Goal: Task Accomplishment & Management: Complete application form

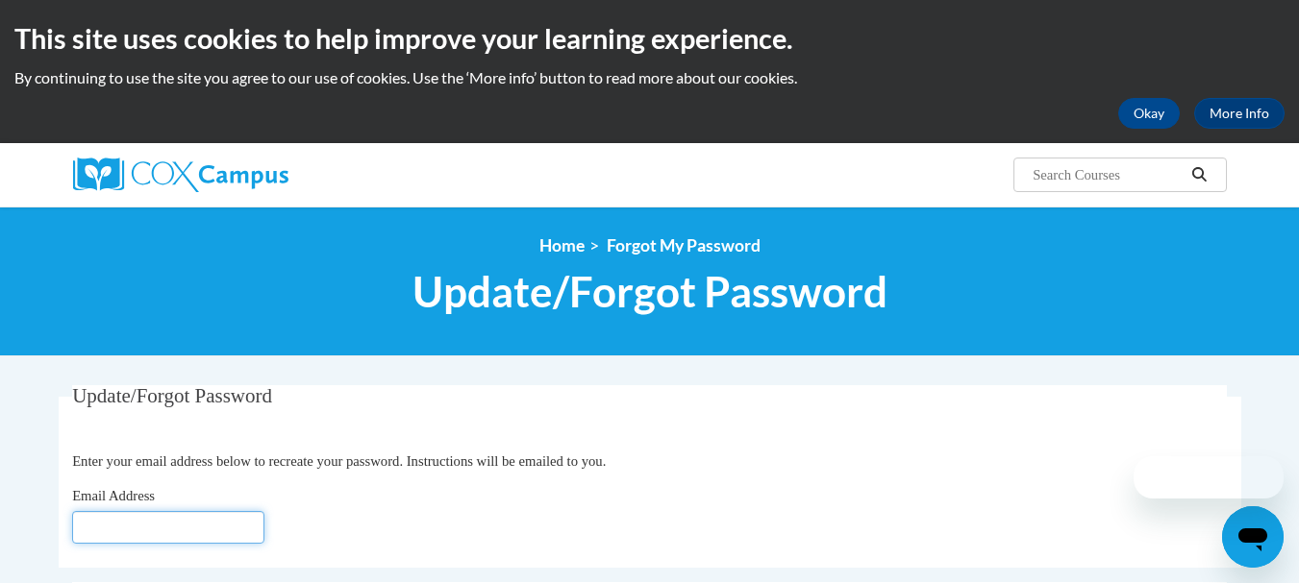
click at [219, 526] on input "Email Address" at bounding box center [168, 527] width 192 height 33
type input "m.alexopoulos@comcast.net"
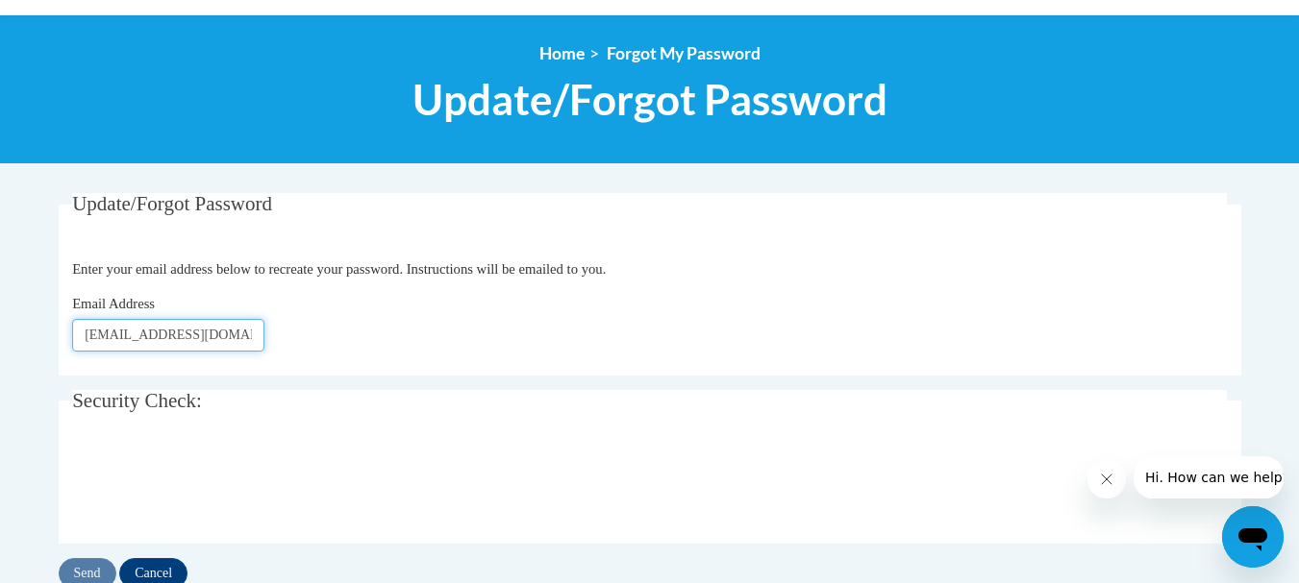
scroll to position [288, 0]
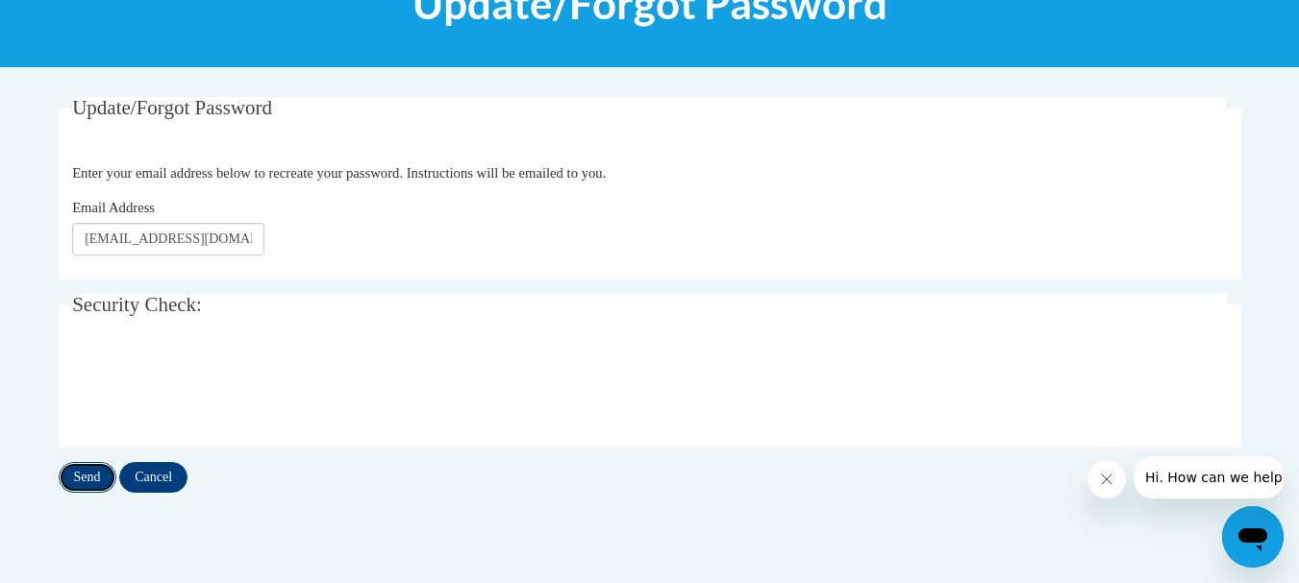
click at [86, 479] on input "Send" at bounding box center [88, 477] width 58 height 31
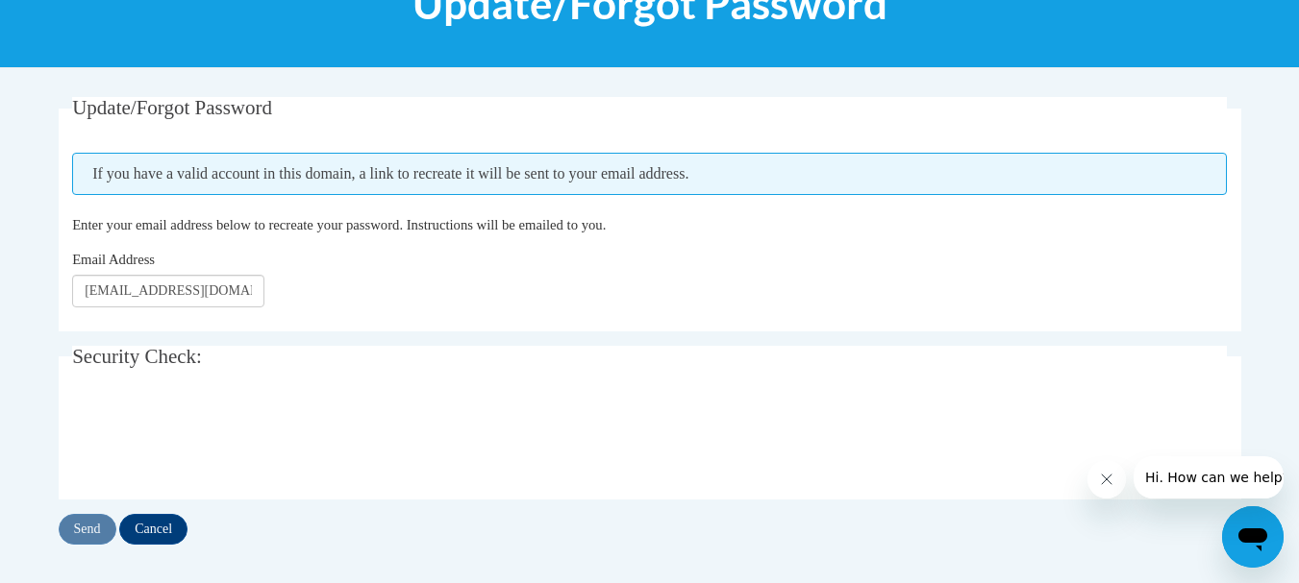
scroll to position [481, 0]
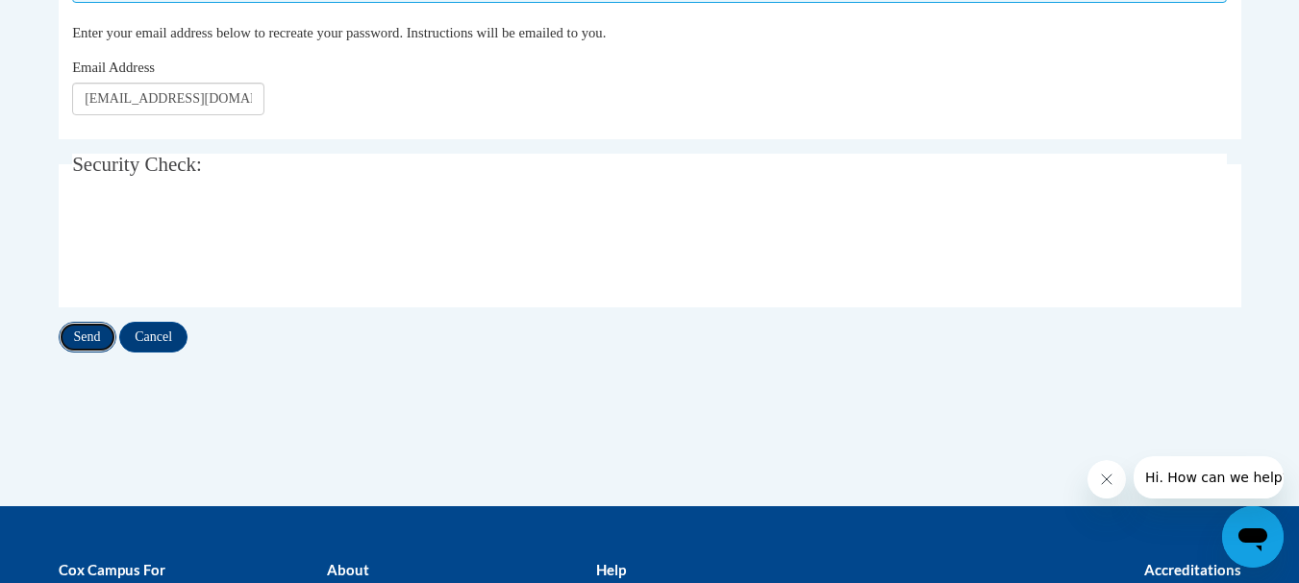
click at [84, 340] on input "Send" at bounding box center [88, 337] width 58 height 31
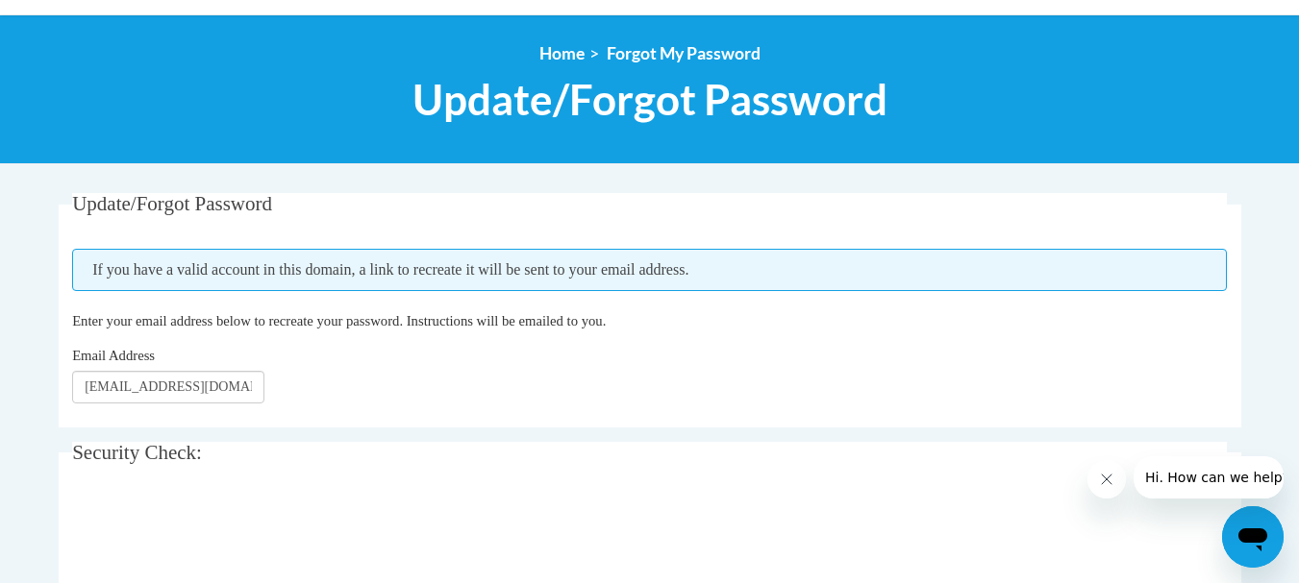
scroll to position [288, 0]
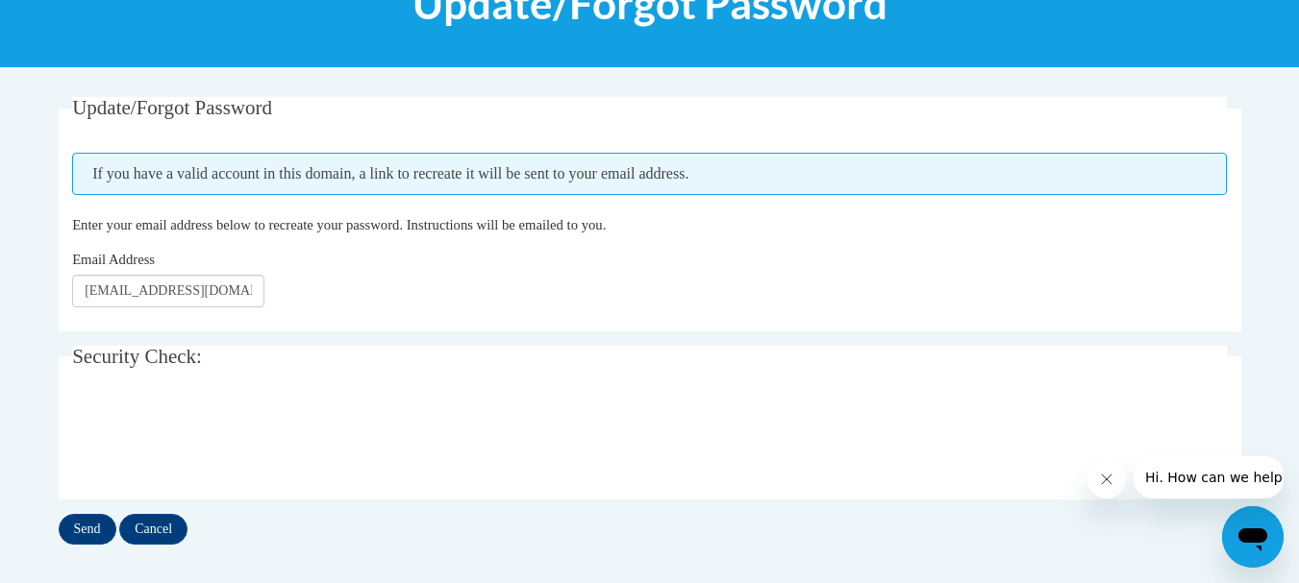
drag, startPoint x: 1103, startPoint y: 481, endPoint x: 2124, endPoint y: 935, distance: 1118.4
click at [1103, 481] on icon "Close message from company" at bounding box center [1105, 479] width 15 height 15
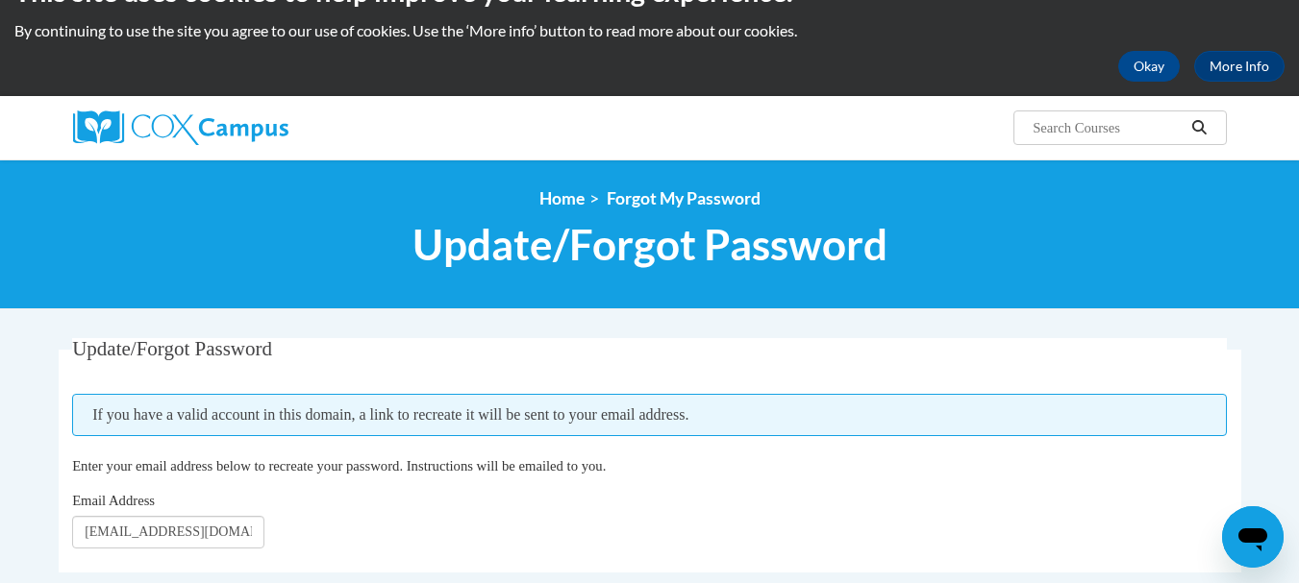
scroll to position [442, 0]
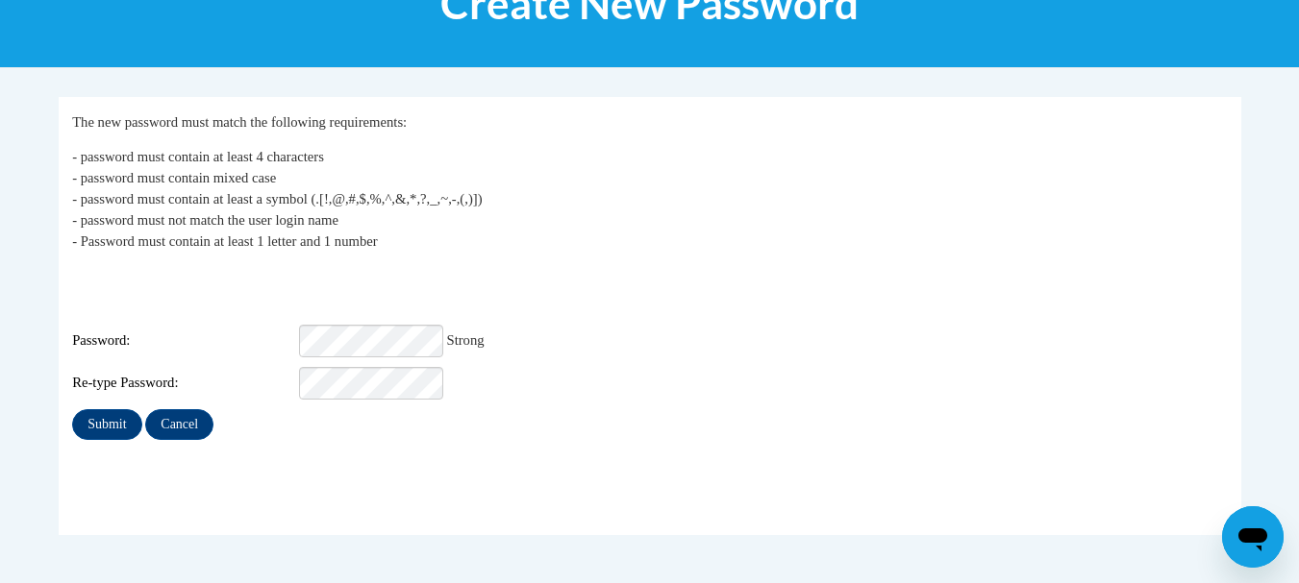
click at [342, 488] on fieldset "My Password The new password must match the following requirements: - password …" at bounding box center [650, 316] width 1182 height 438
click at [99, 410] on input "Submit" at bounding box center [106, 425] width 69 height 31
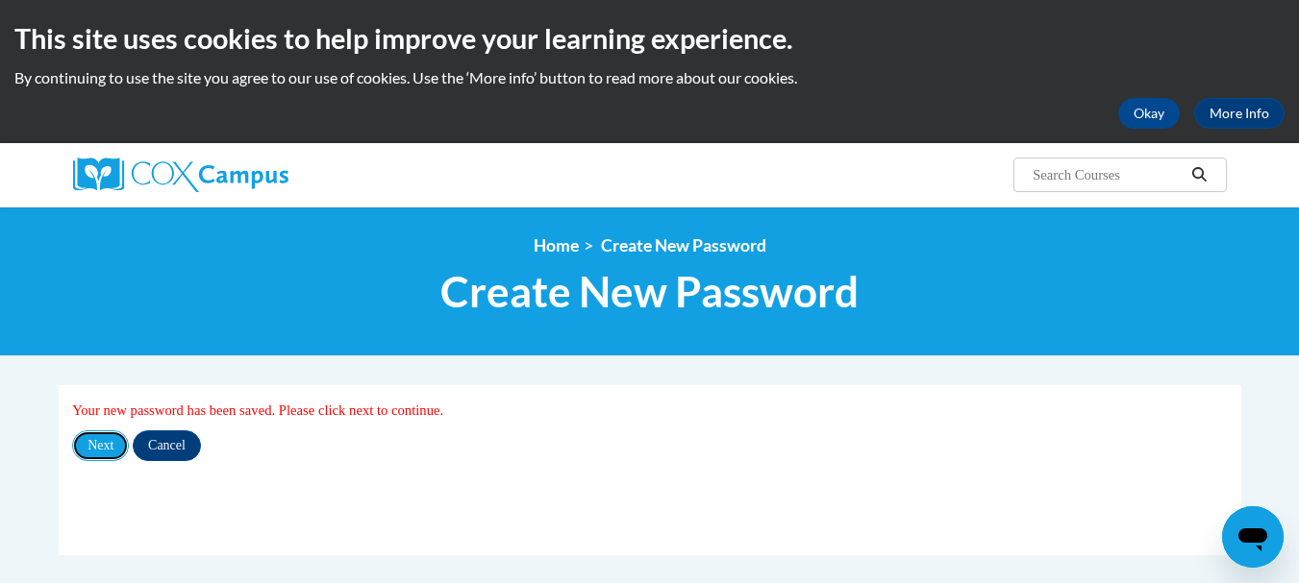
drag, startPoint x: 101, startPoint y: 449, endPoint x: 468, endPoint y: 445, distance: 367.2
click at [101, 449] on input "Next" at bounding box center [100, 446] width 57 height 31
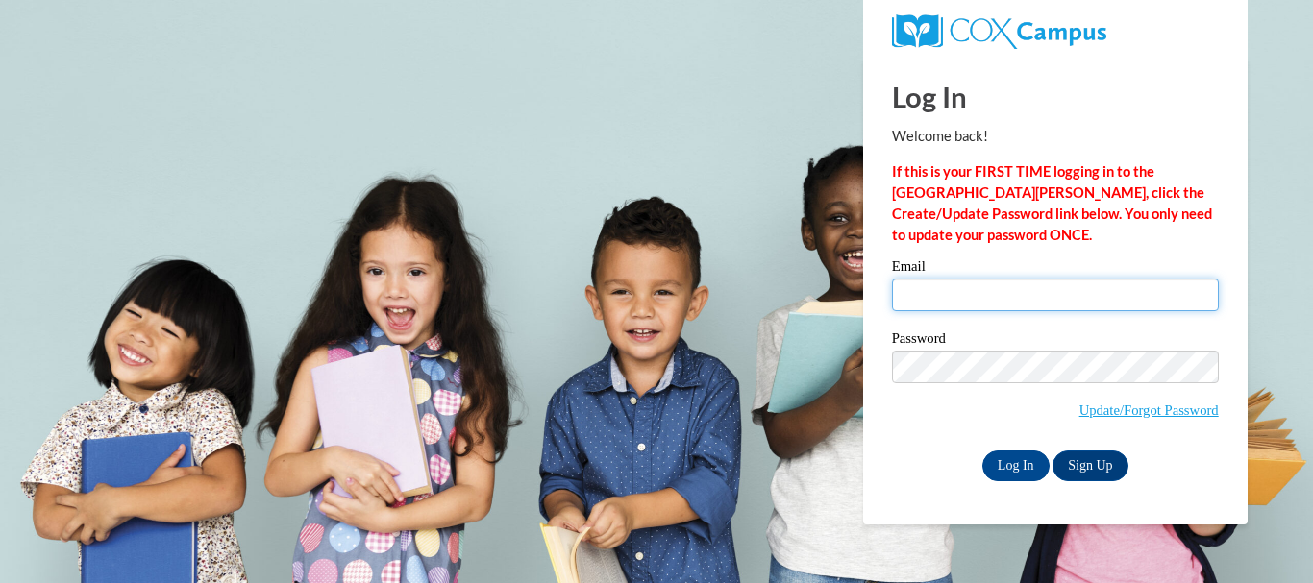
click at [951, 293] on input "Email" at bounding box center [1055, 295] width 327 height 33
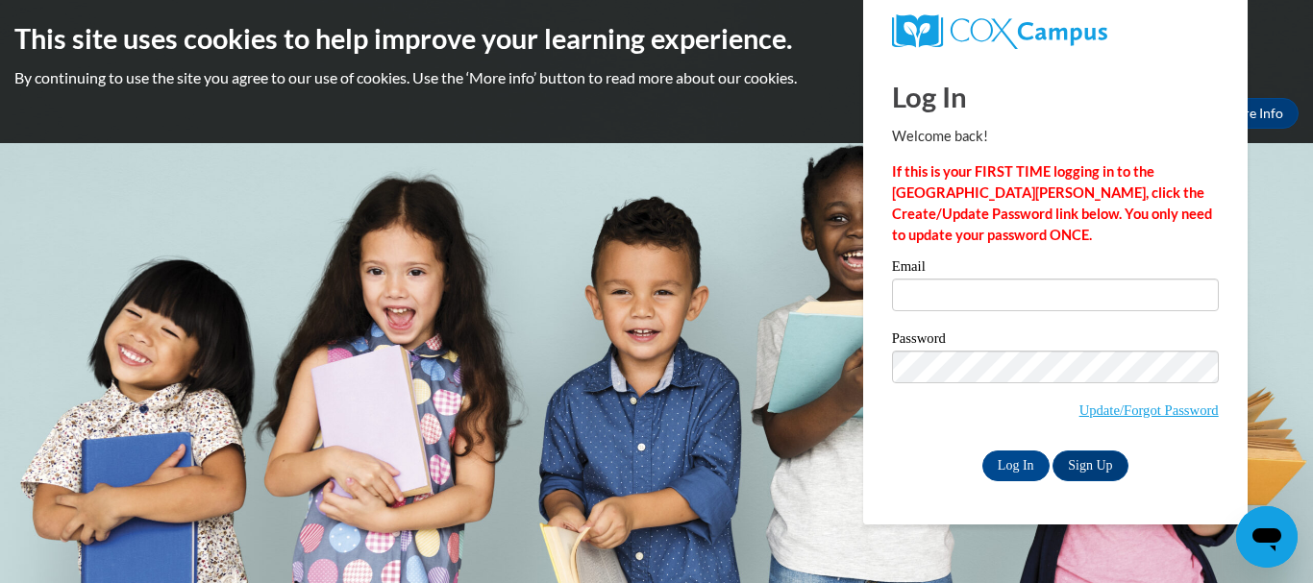
click at [943, 296] on input "Email" at bounding box center [1055, 295] width 327 height 33
type input "[PERSON_NAME][EMAIL_ADDRESS][DOMAIN_NAME]"
click at [950, 413] on span "Update/Forgot Password" at bounding box center [1055, 391] width 327 height 80
click at [1005, 462] on input "Log In" at bounding box center [1015, 466] width 67 height 31
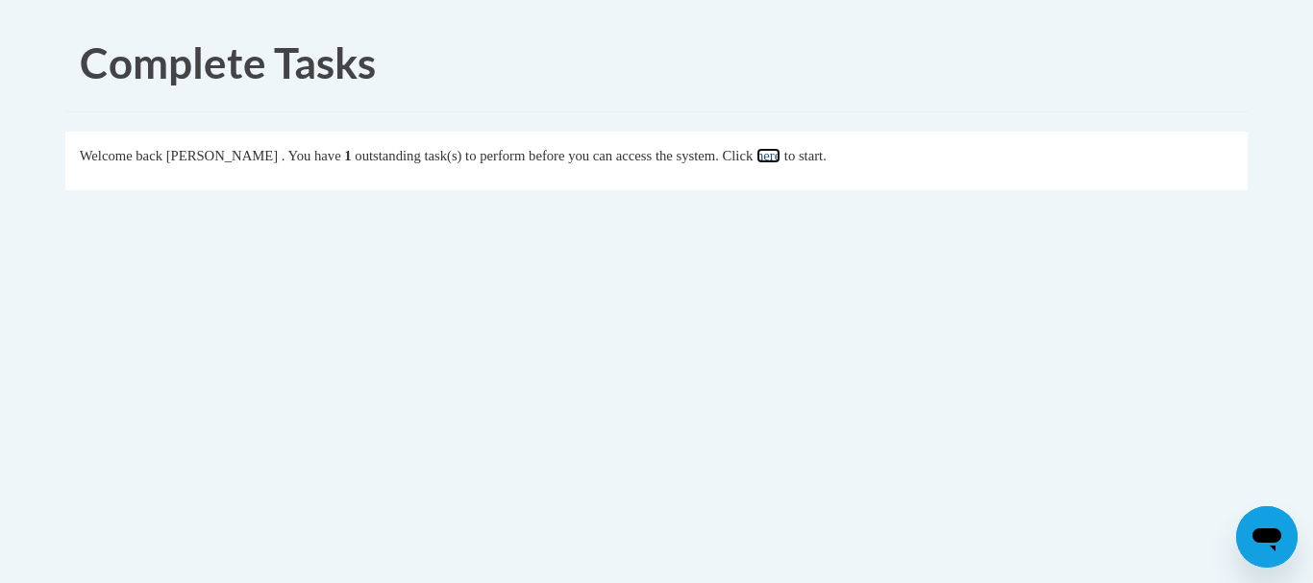
click at [781, 158] on link "here" at bounding box center [769, 155] width 24 height 15
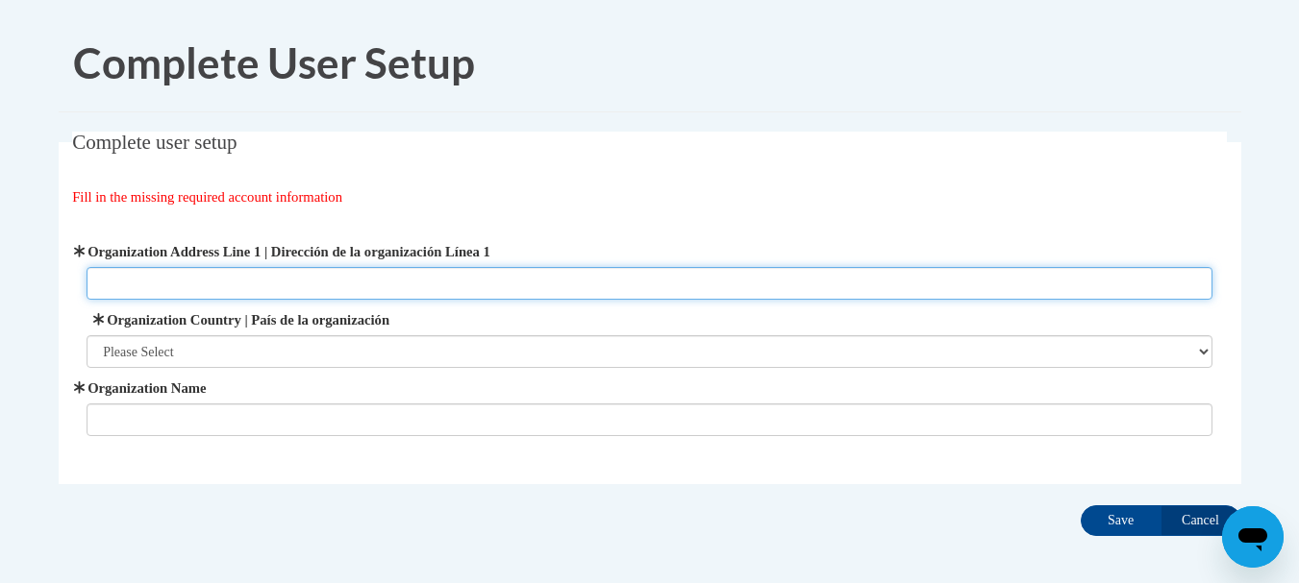
click at [364, 280] on input "Organization Address Line 1 | Dirección de la organización Línea 1" at bounding box center [650, 283] width 1126 height 33
type input "[STREET_ADDRESS]"
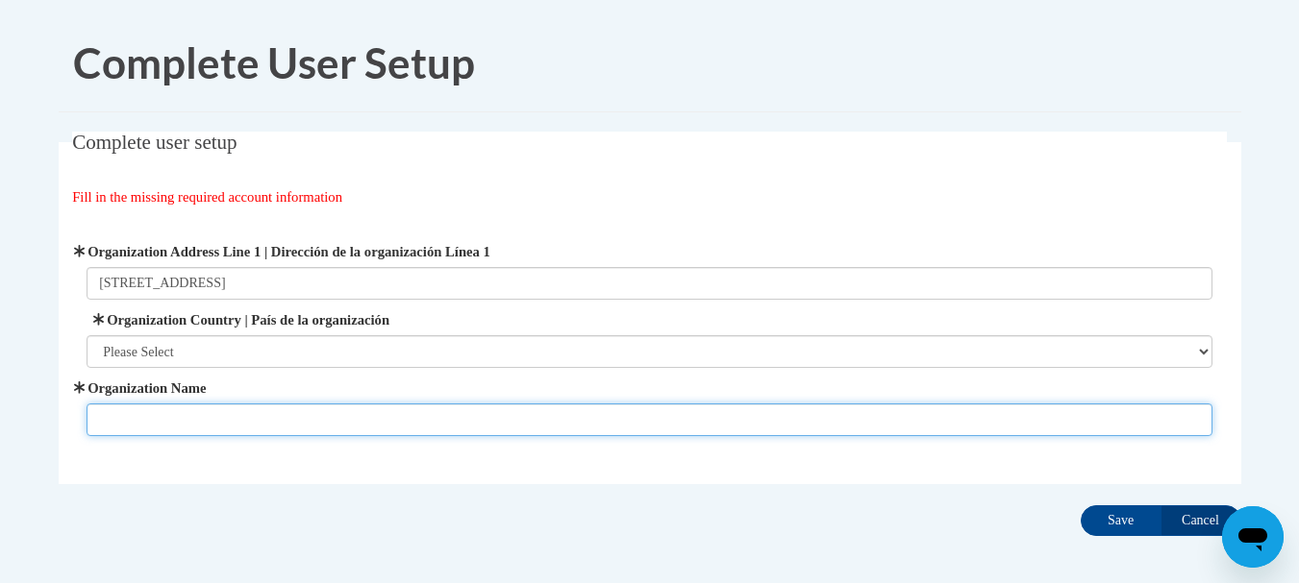
type input "Children's House Learning, Inc"
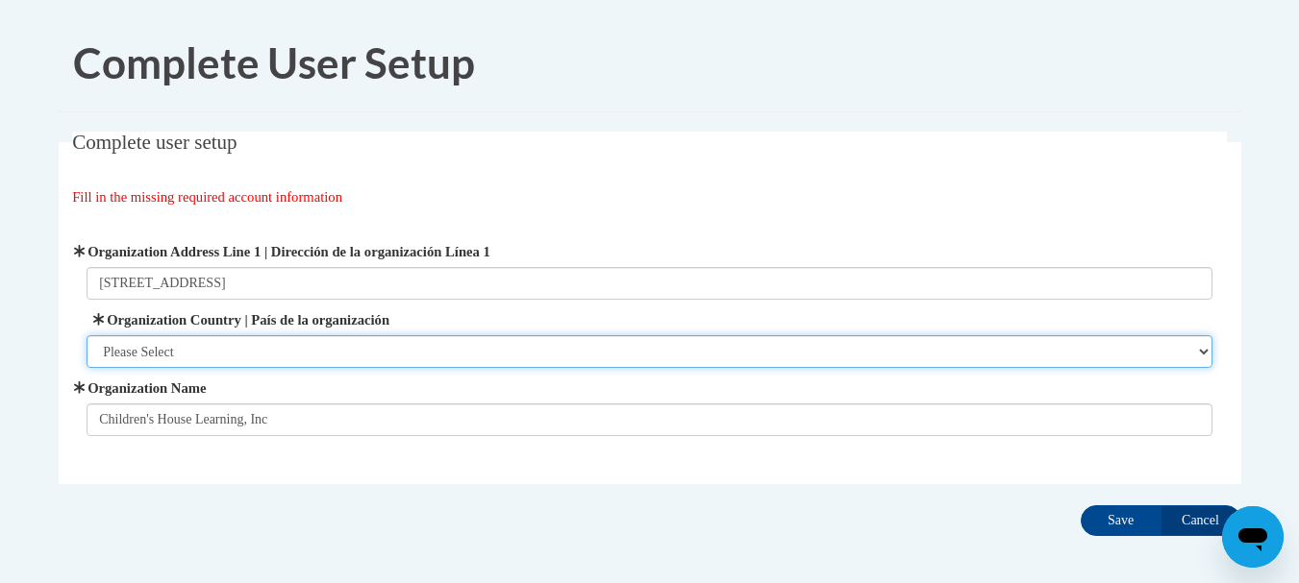
click at [384, 346] on select "Please Select [GEOGRAPHIC_DATA] | [GEOGRAPHIC_DATA] Outside of [GEOGRAPHIC_DATA…" at bounding box center [650, 351] width 1126 height 33
select select "ad49bcad-a171-4b2e-b99c-48b446064914"
click at [87, 335] on select "Please Select [GEOGRAPHIC_DATA] | [GEOGRAPHIC_DATA] Outside of [GEOGRAPHIC_DATA…" at bounding box center [650, 351] width 1126 height 33
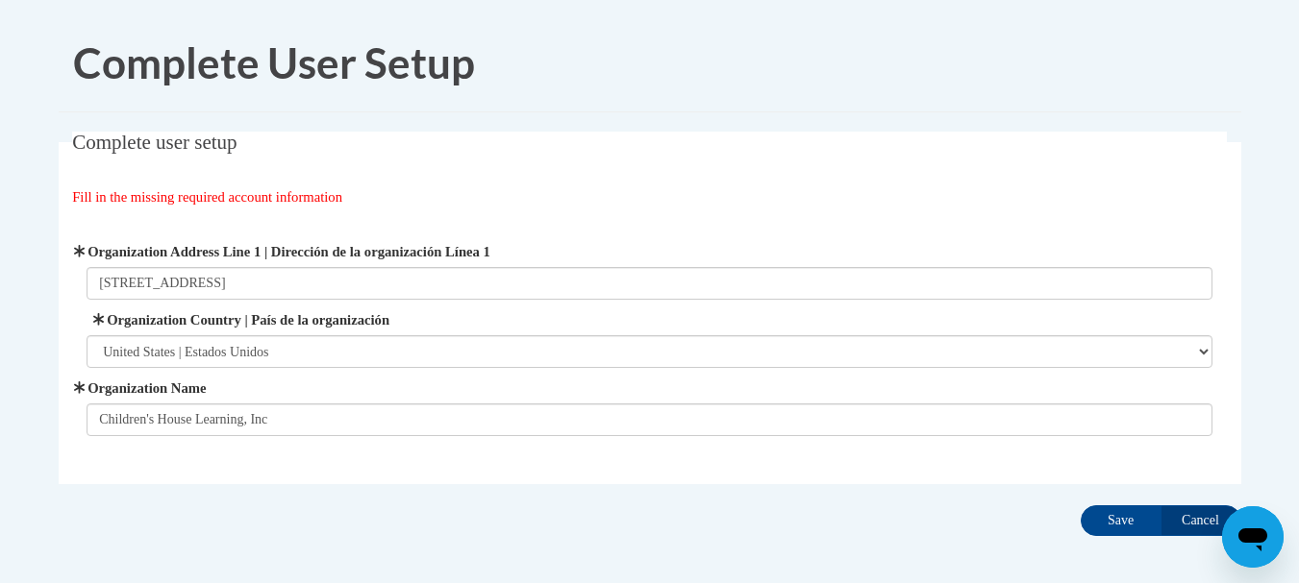
click at [467, 489] on div "Complete user setup Fill in the missing required account information User Profi…" at bounding box center [649, 338] width 1211 height 412
click at [1125, 515] on input "Save" at bounding box center [1120, 521] width 81 height 31
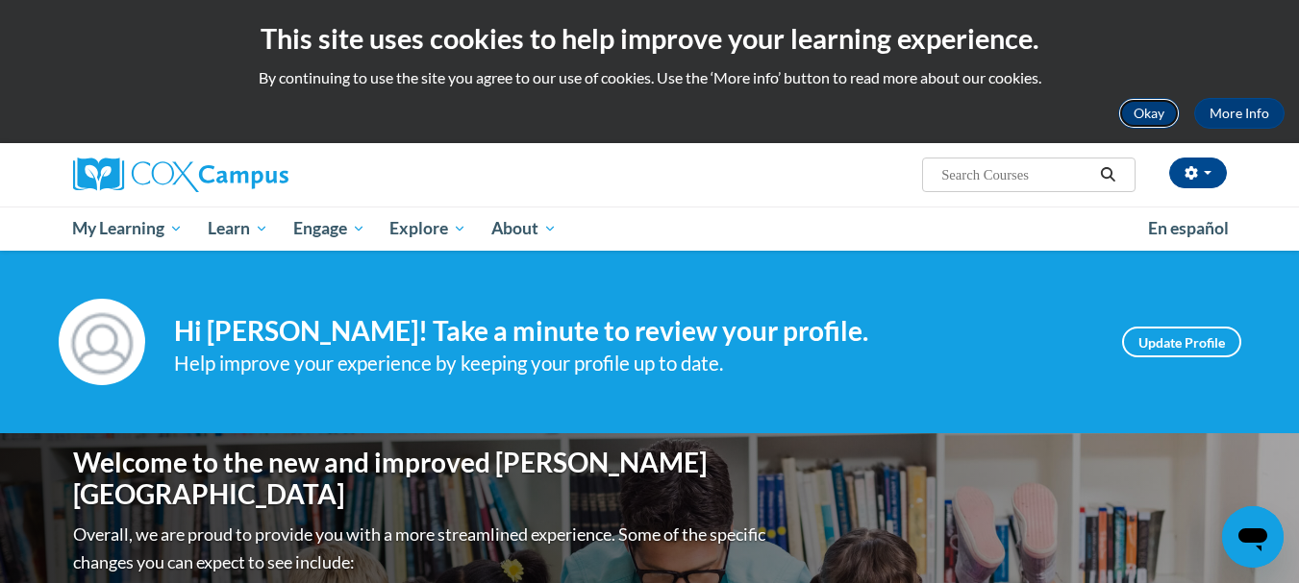
click at [1148, 108] on button "Okay" at bounding box center [1149, 113] width 62 height 31
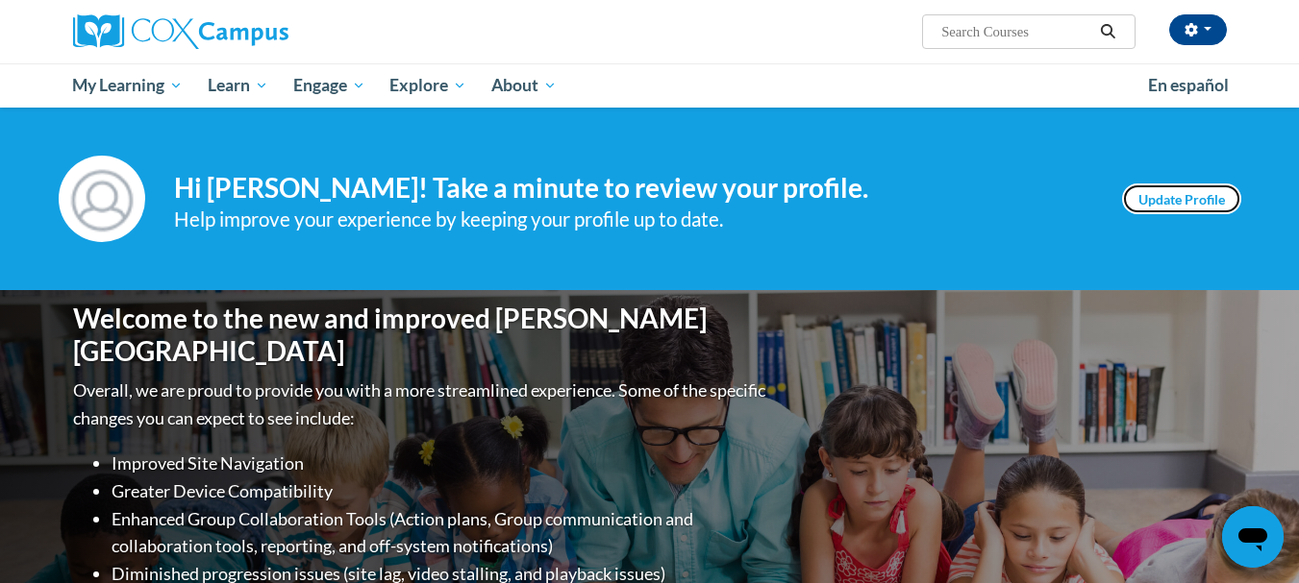
click at [1193, 192] on link "Update Profile" at bounding box center [1181, 199] width 119 height 31
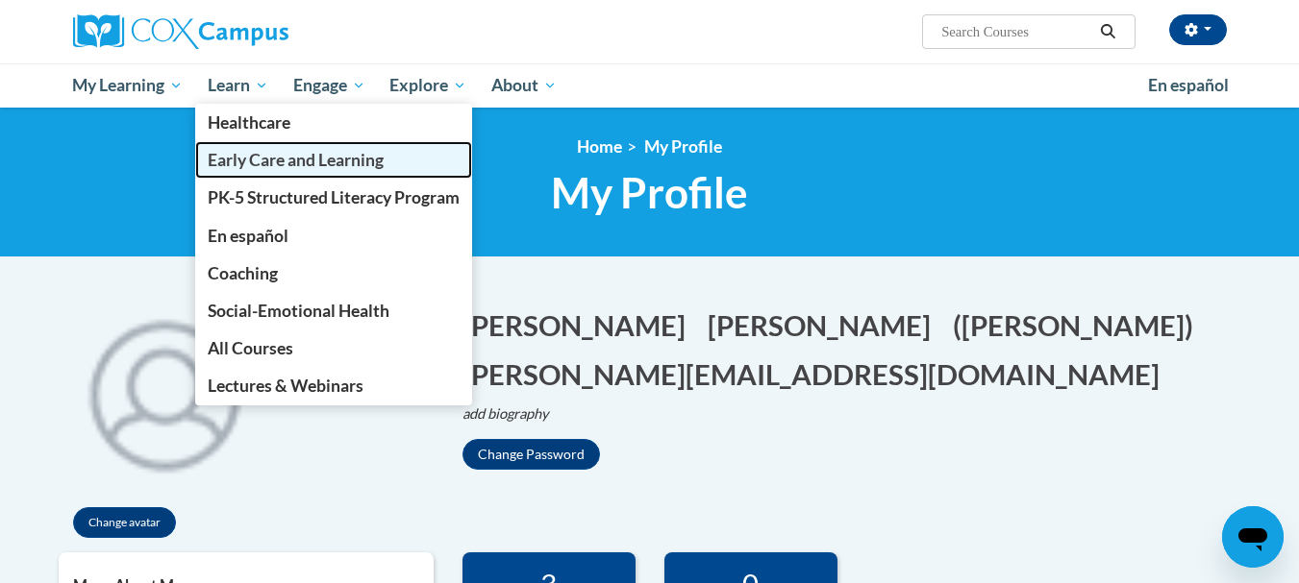
click at [282, 164] on span "Early Care and Learning" at bounding box center [296, 160] width 176 height 20
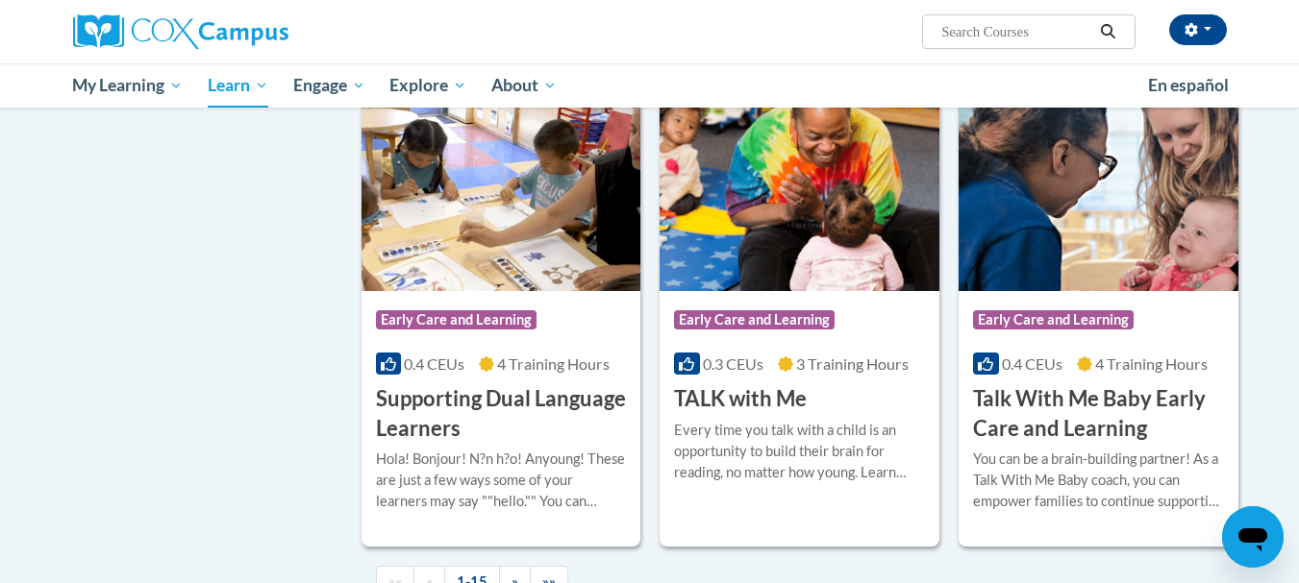
scroll to position [2692, 0]
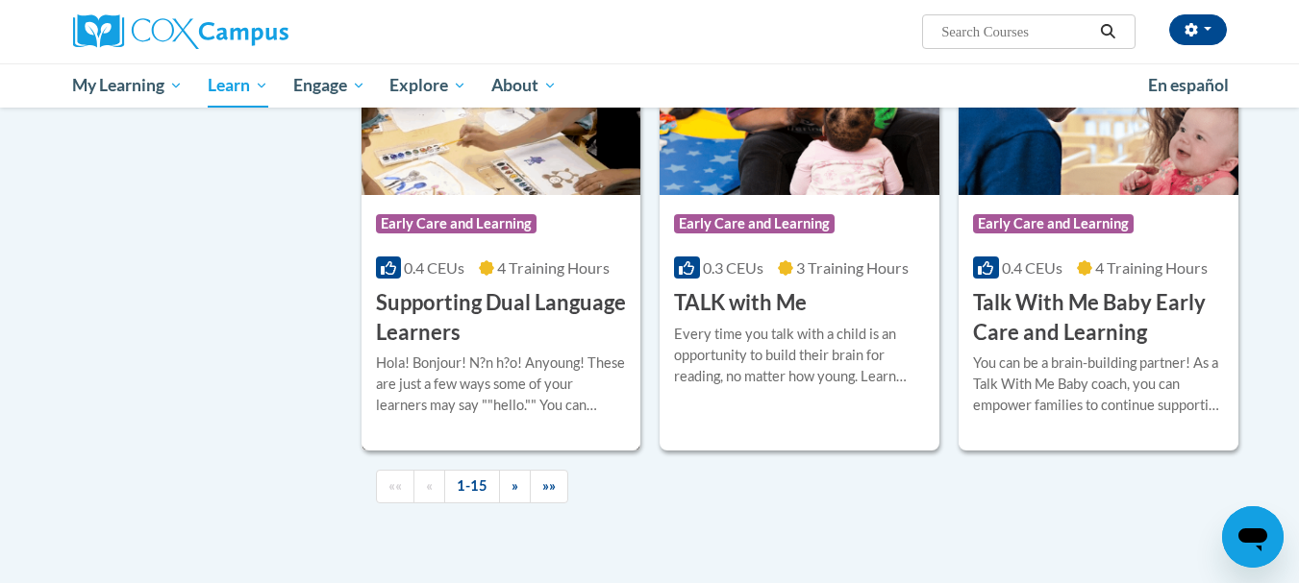
click at [484, 346] on h3 "Supporting Dual Language Learners" at bounding box center [501, 318] width 251 height 60
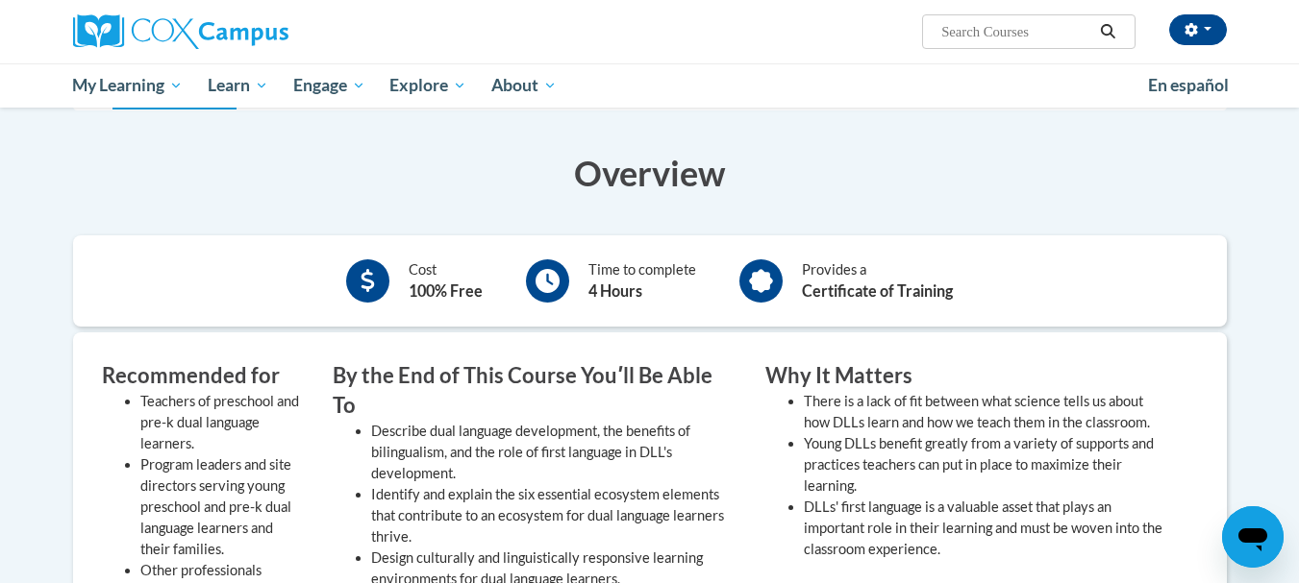
scroll to position [288, 0]
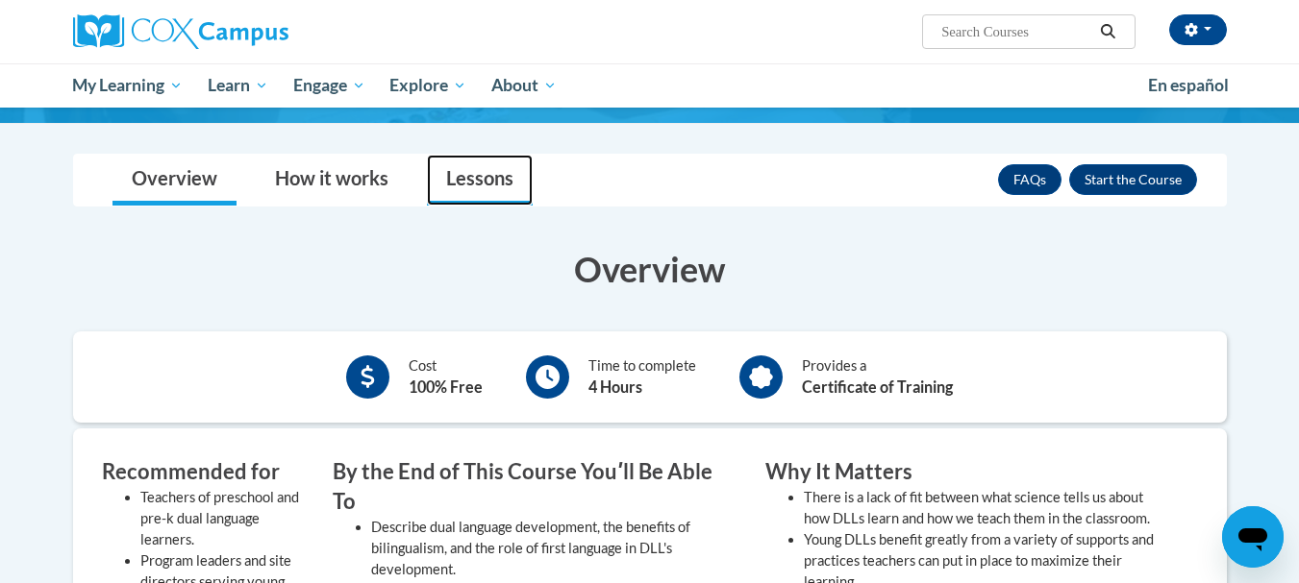
click at [490, 170] on link "Lessons" at bounding box center [480, 180] width 106 height 51
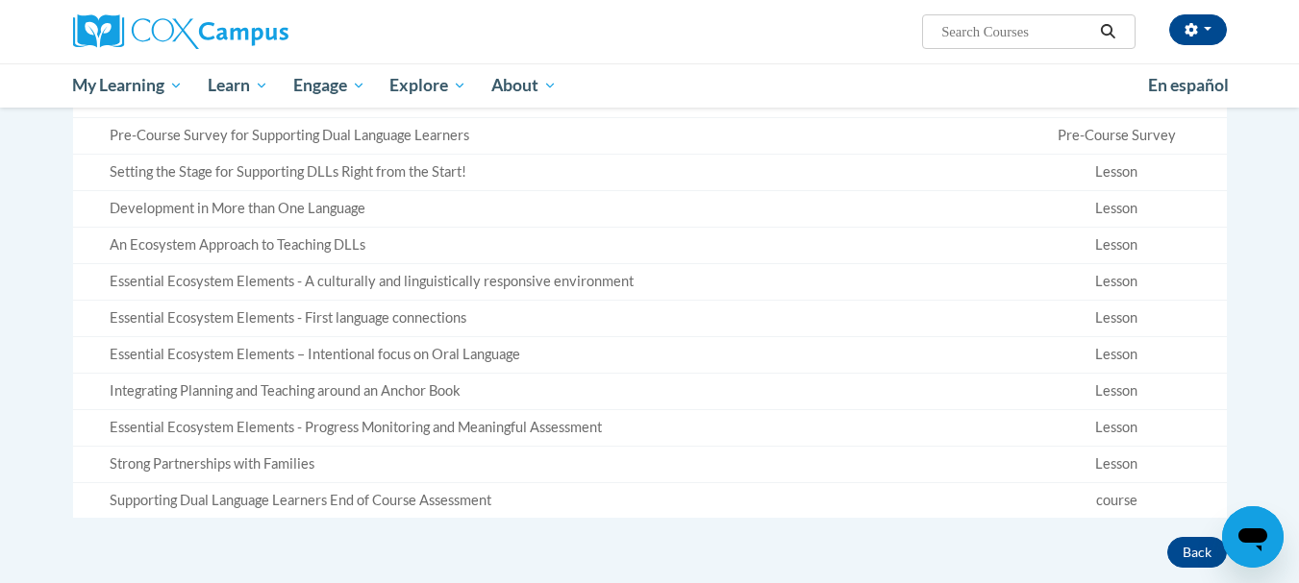
scroll to position [673, 0]
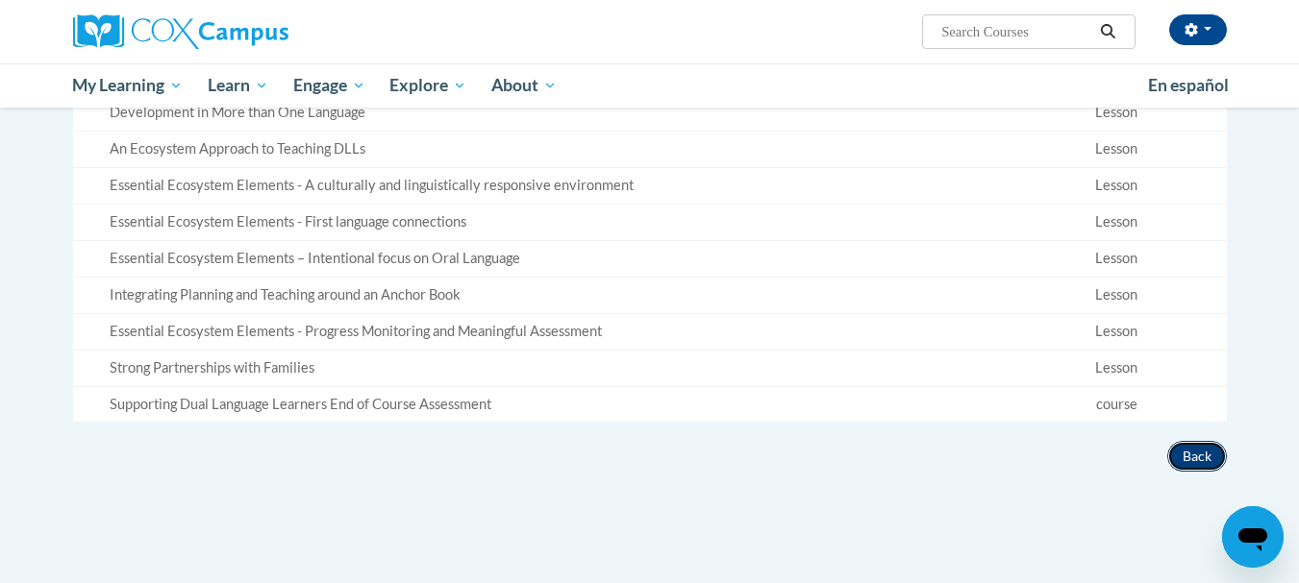
click at [1193, 448] on button "Back" at bounding box center [1197, 456] width 60 height 31
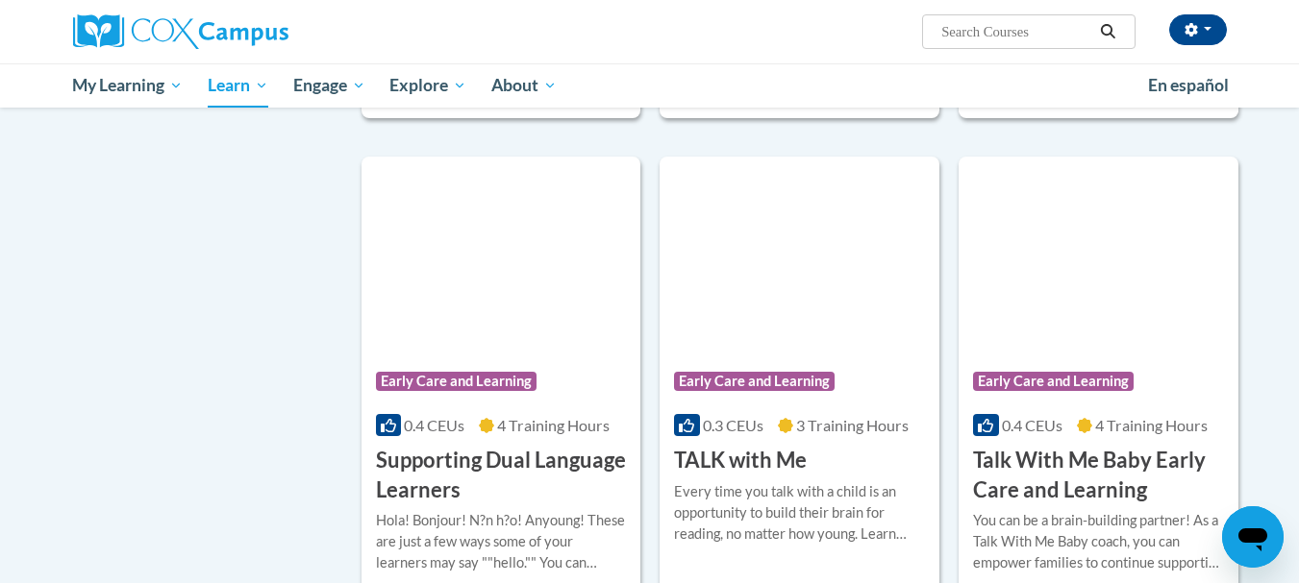
scroll to position [2822, 0]
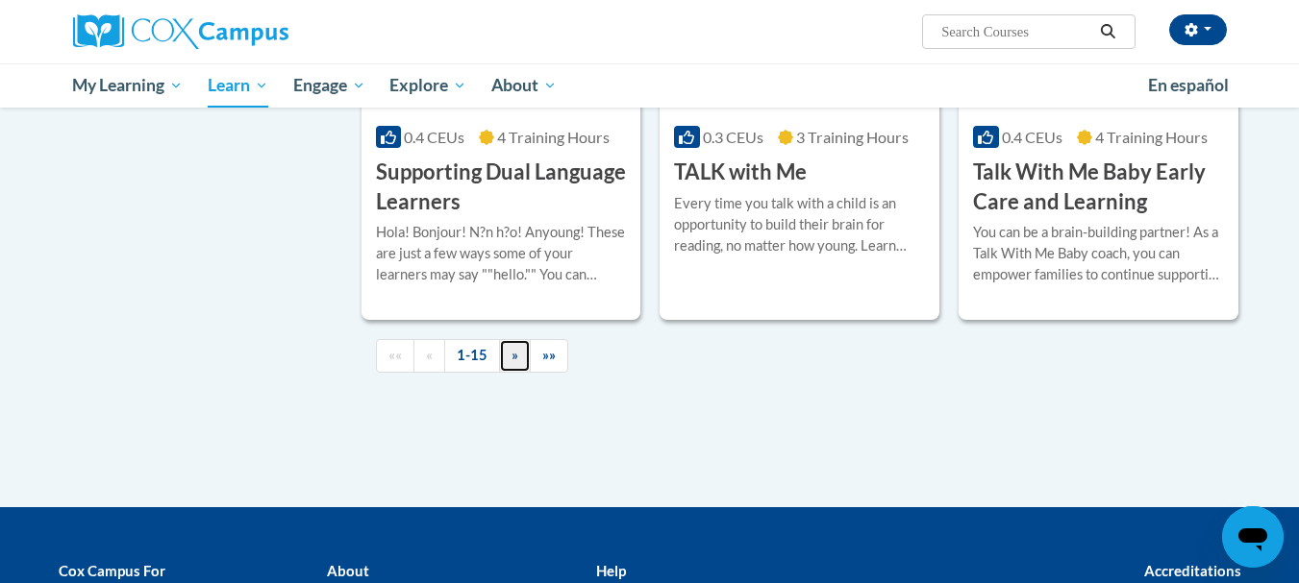
click at [511, 363] on span "»" at bounding box center [514, 355] width 7 height 16
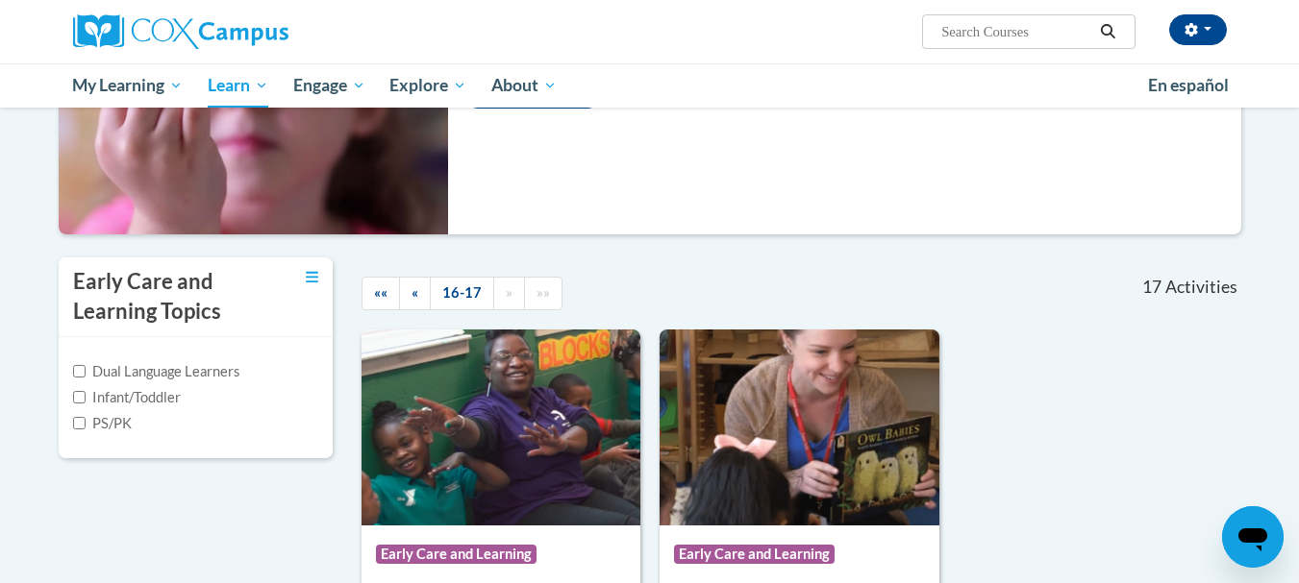
scroll to position [0, 0]
